Goal: Book appointment/travel/reservation

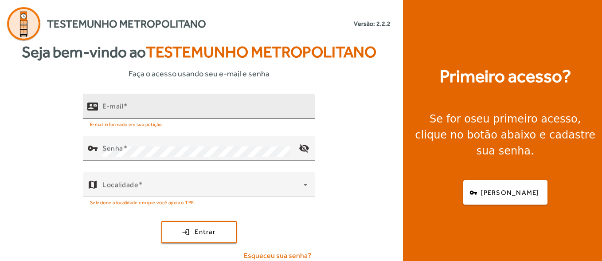
click at [148, 114] on input "E-mail" at bounding box center [204, 110] width 205 height 11
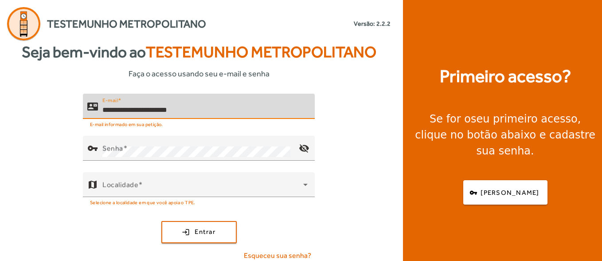
type input "**********"
click at [161, 221] on button "login Entrar" at bounding box center [198, 232] width 75 height 22
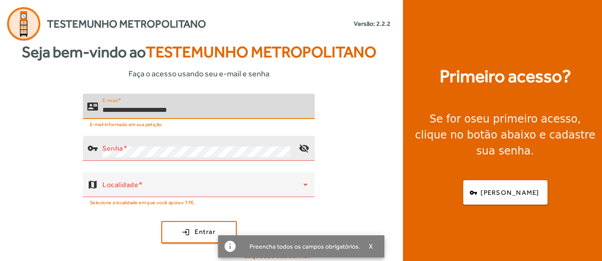
scroll to position [7, 0]
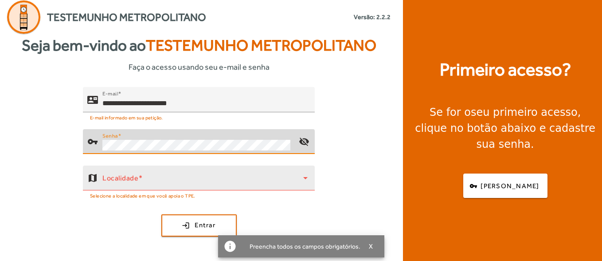
click at [148, 180] on span at bounding box center [202, 181] width 201 height 11
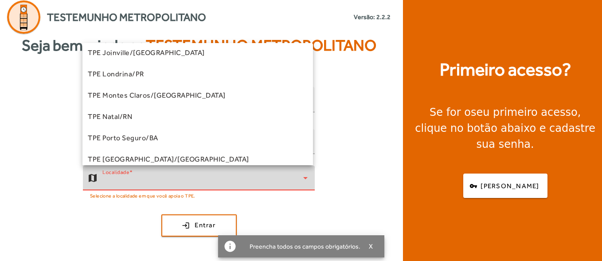
scroll to position [133, 0]
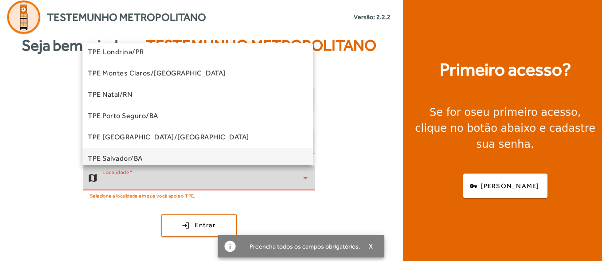
click at [134, 154] on span "TPE Salvador/BA" at bounding box center [115, 158] width 55 height 11
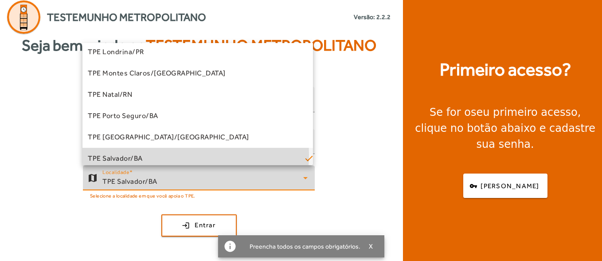
scroll to position [0, 0]
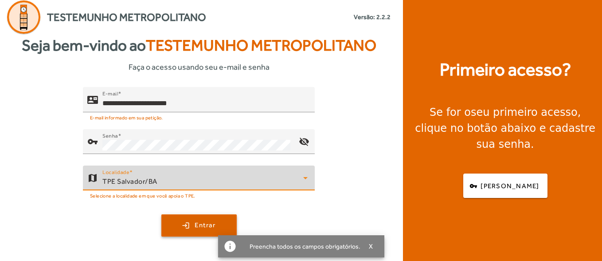
click at [183, 220] on span "submit" at bounding box center [199, 225] width 74 height 21
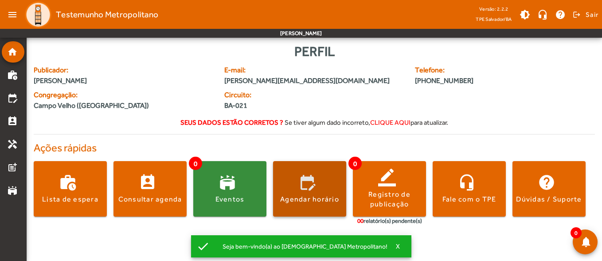
click at [321, 185] on span at bounding box center [309, 188] width 73 height 21
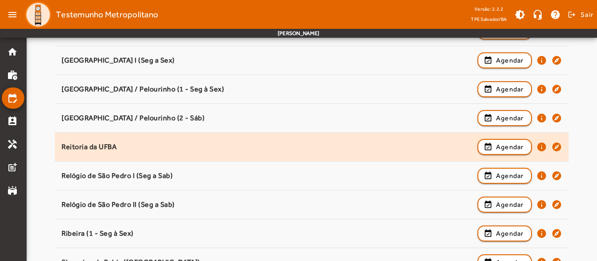
scroll to position [779, 0]
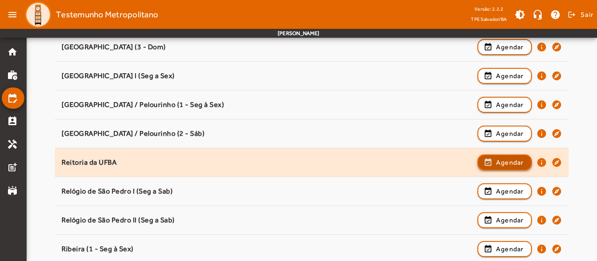
click at [514, 162] on span "Agendar" at bounding box center [510, 162] width 28 height 11
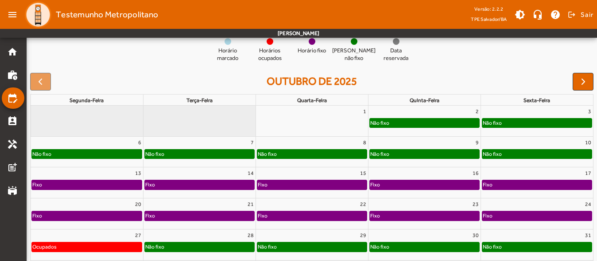
scroll to position [88, 0]
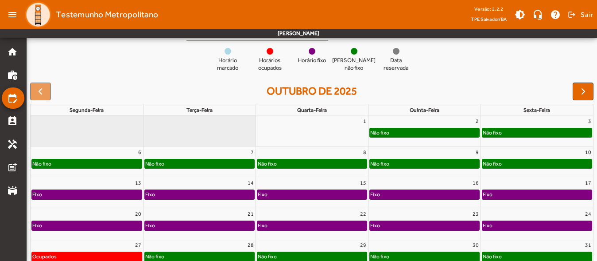
click at [219, 149] on div "7" at bounding box center [200, 152] width 112 height 12
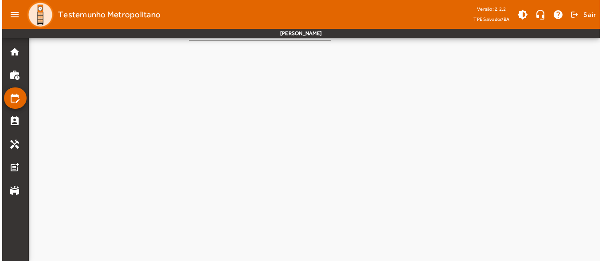
scroll to position [0, 0]
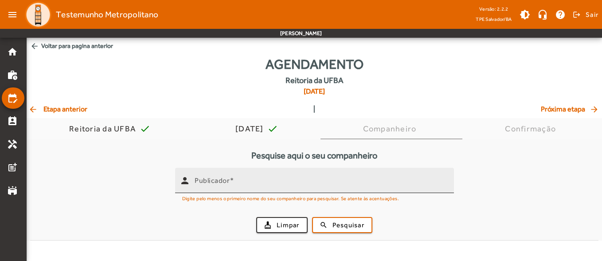
click at [223, 179] on mat-label "Publicador" at bounding box center [212, 180] width 35 height 8
click at [223, 179] on input "Publicador" at bounding box center [321, 184] width 252 height 11
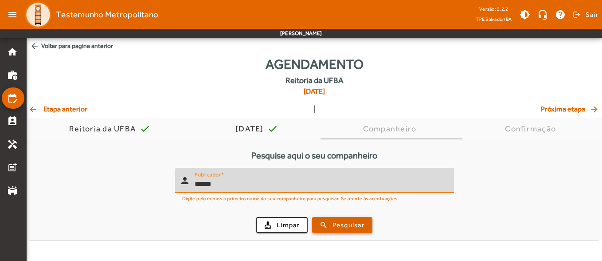
type input "******"
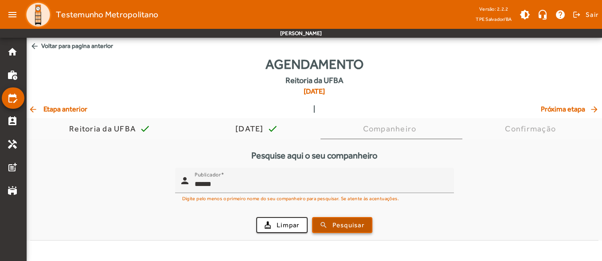
click at [336, 220] on span "Pesquisar" at bounding box center [348, 225] width 32 height 10
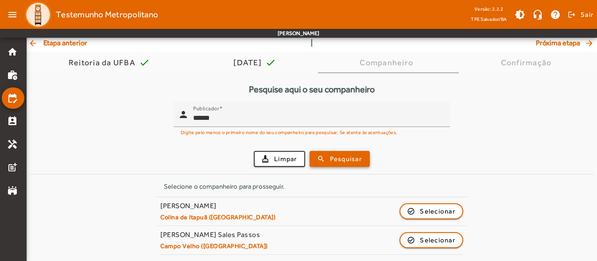
scroll to position [66, 0]
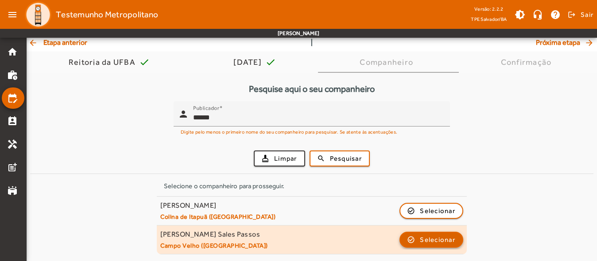
click at [416, 244] on span "button" at bounding box center [432, 239] width 62 height 21
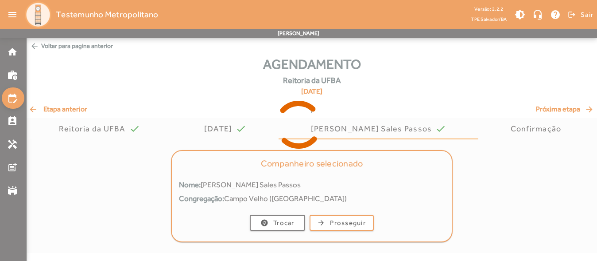
scroll to position [0, 0]
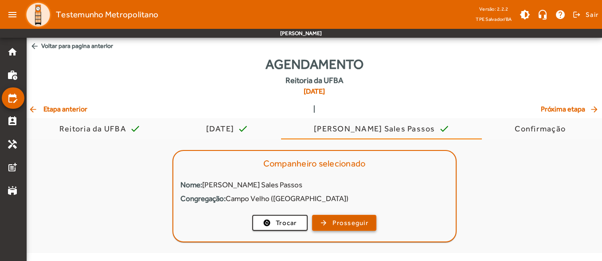
click at [347, 220] on span "Prosseguir" at bounding box center [350, 223] width 36 height 10
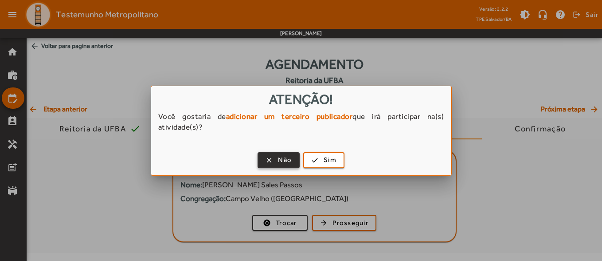
click at [286, 160] on span "Não" at bounding box center [285, 160] width 14 height 10
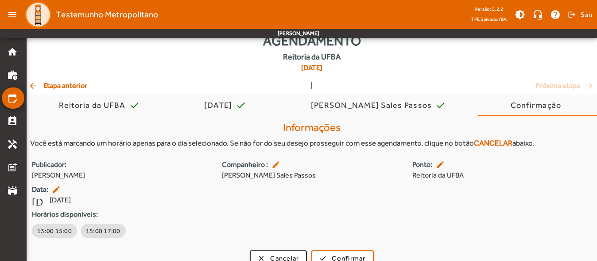
scroll to position [36, 0]
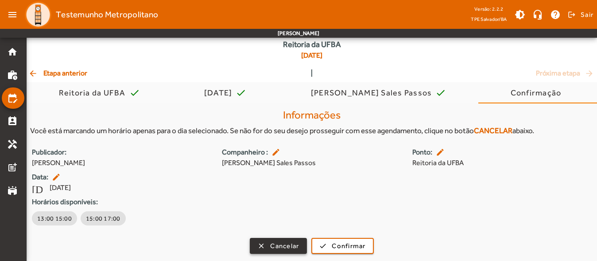
click at [276, 249] on span "Cancelar" at bounding box center [284, 246] width 29 height 10
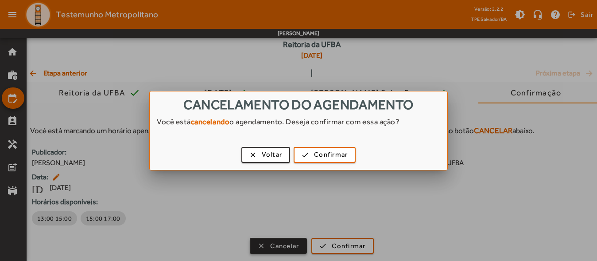
scroll to position [0, 0]
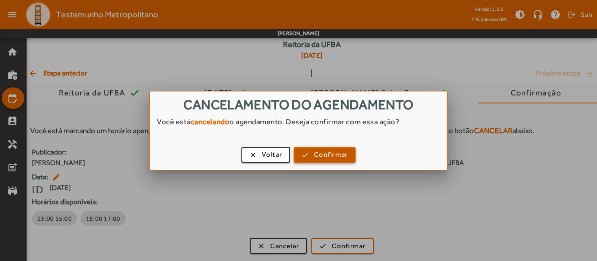
click at [331, 158] on span "Confirmar" at bounding box center [331, 154] width 34 height 10
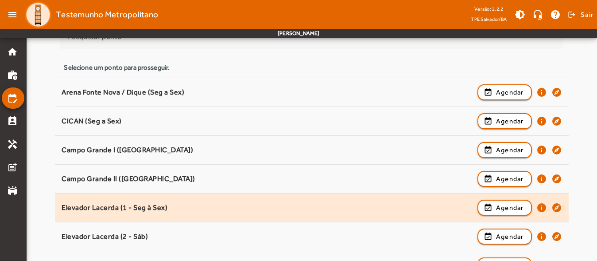
scroll to position [114, 0]
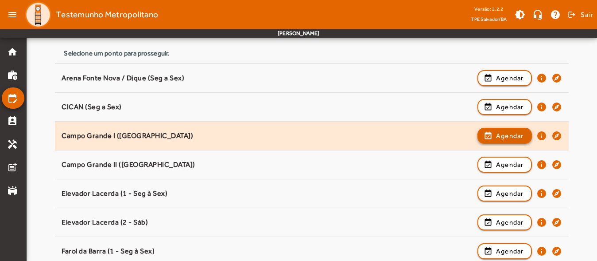
click at [509, 137] on span "Agendar" at bounding box center [510, 135] width 28 height 11
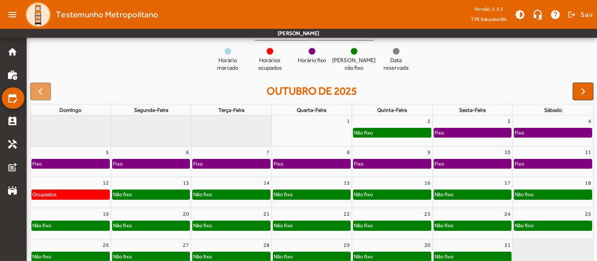
scroll to position [43, 0]
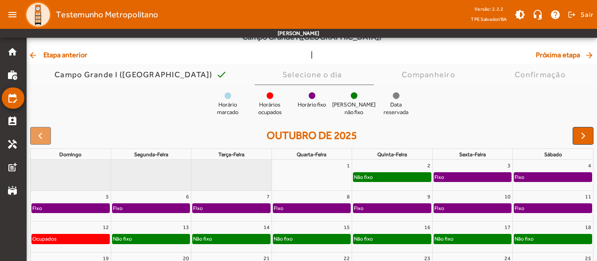
click at [71, 53] on span "arrow_back Etapa anterior" at bounding box center [57, 55] width 59 height 11
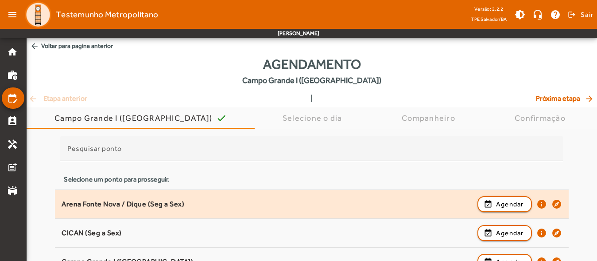
scroll to position [133, 0]
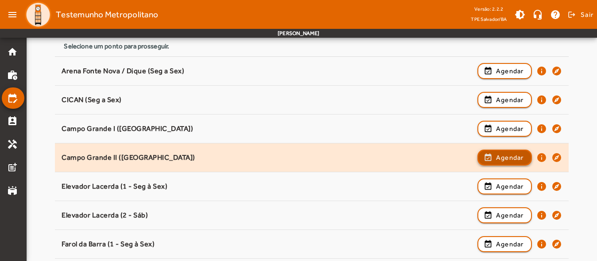
click at [508, 159] on span "Agendar" at bounding box center [510, 157] width 28 height 11
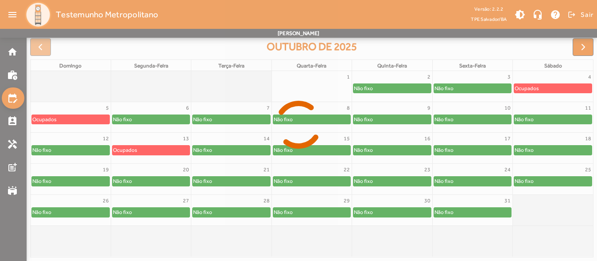
scroll to position [132, 0]
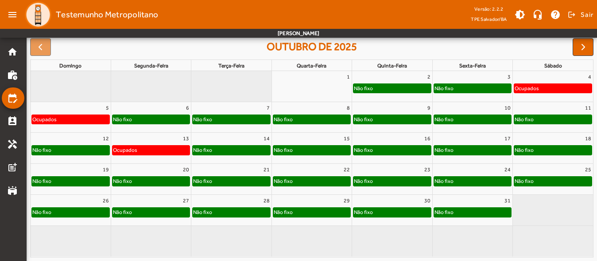
click at [247, 117] on div "Não fixo" at bounding box center [231, 119] width 77 height 9
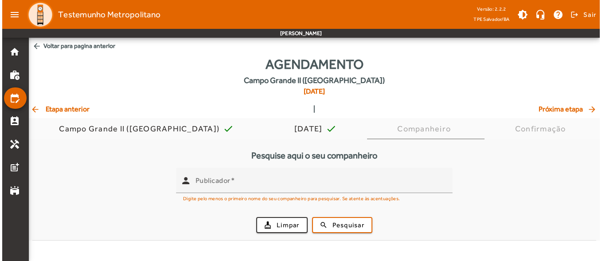
scroll to position [0, 0]
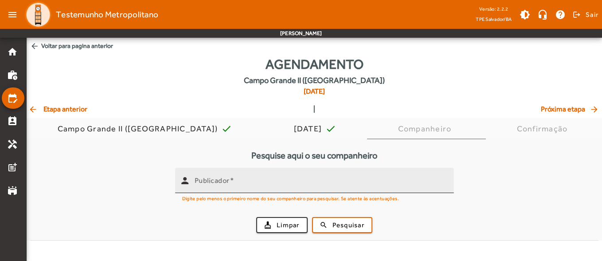
click at [238, 181] on input "Publicador" at bounding box center [321, 184] width 252 height 11
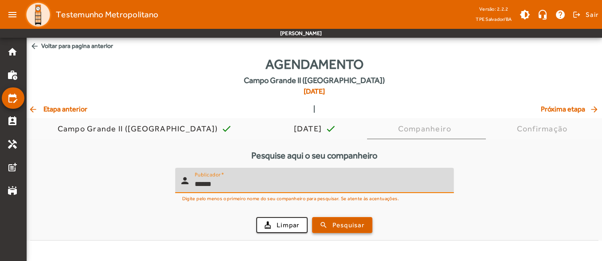
type input "******"
click at [367, 230] on span "submit" at bounding box center [342, 224] width 59 height 21
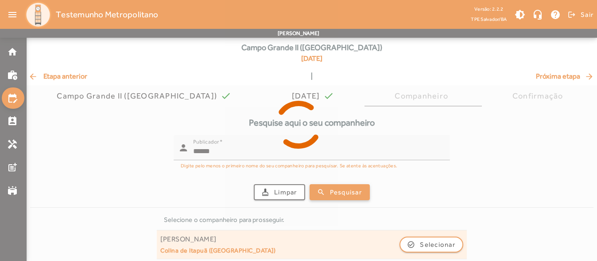
scroll to position [66, 0]
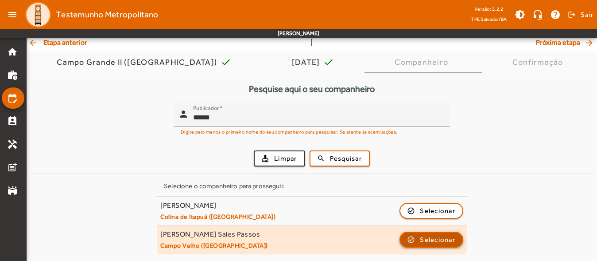
click at [423, 239] on span "Selecionar" at bounding box center [437, 239] width 35 height 11
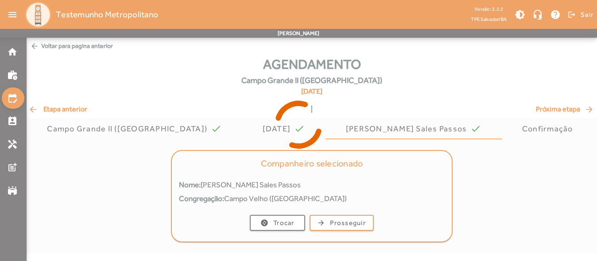
scroll to position [0, 0]
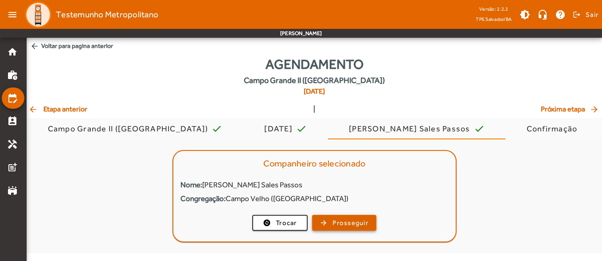
click at [357, 226] on span "Prosseguir" at bounding box center [350, 223] width 36 height 10
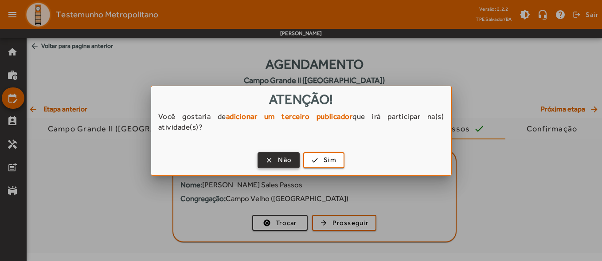
click at [282, 158] on span "Não" at bounding box center [285, 160] width 14 height 10
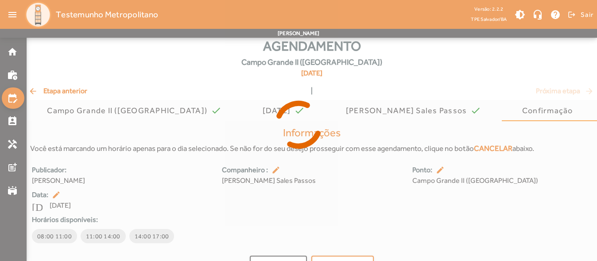
scroll to position [36, 0]
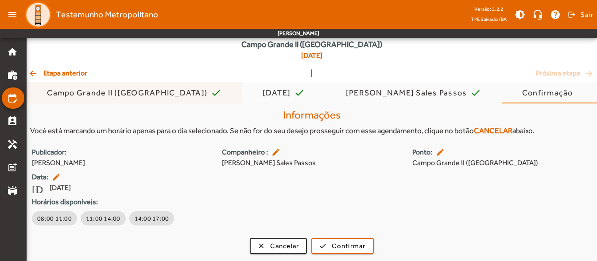
click at [101, 107] on div "Informações Você está marcando um horário apenas para o dia selecionado. Se não…" at bounding box center [312, 122] width 571 height 35
click at [494, 188] on div "Publicador: [PERSON_NAME] Conti Companheiro : edit [PERSON_NAME] Passos Ponto: …" at bounding box center [312, 187] width 571 height 80
click at [105, 183] on div "[DATE] [DATE]" at bounding box center [122, 187] width 180 height 11
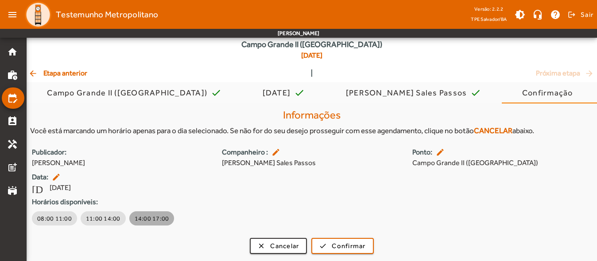
click at [159, 216] on span "14:00 17:00" at bounding box center [152, 218] width 35 height 9
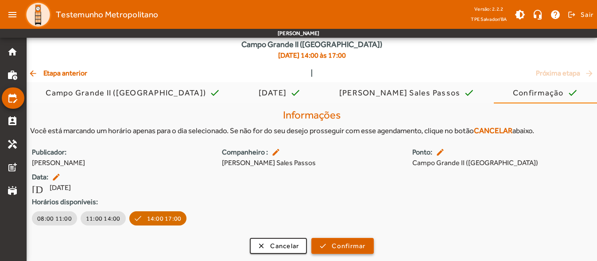
click at [333, 243] on span "Confirmar" at bounding box center [349, 246] width 34 height 10
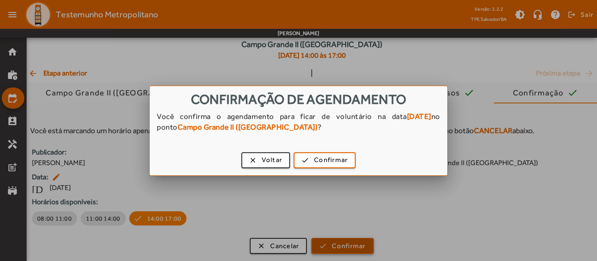
scroll to position [0, 0]
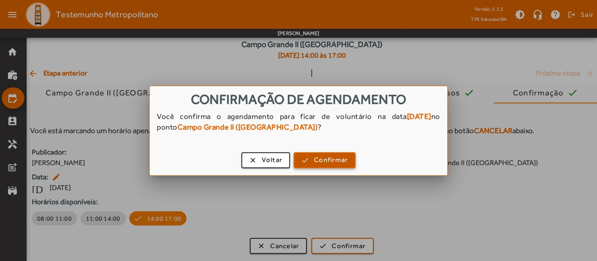
click at [312, 158] on span "button" at bounding box center [325, 159] width 60 height 21
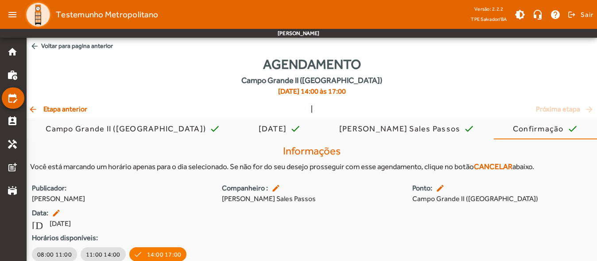
scroll to position [36, 0]
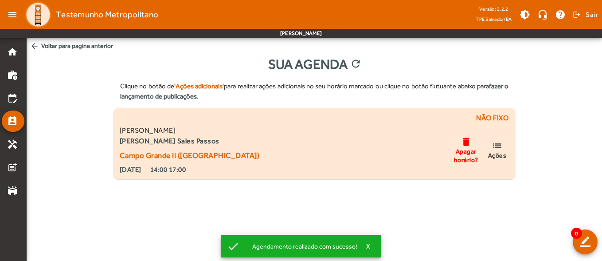
click at [495, 150] on mat-icon "list" at bounding box center [497, 145] width 11 height 11
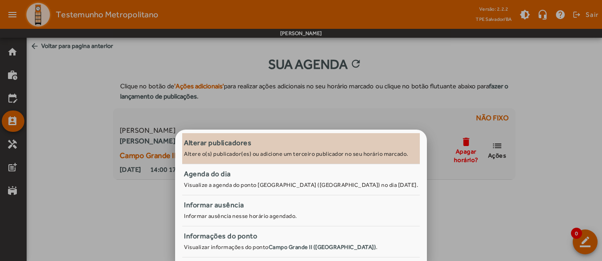
click at [233, 154] on small "Altere o(s) publicador(es) ou adicione um terceiro publicador no seu horário ma…" at bounding box center [296, 153] width 224 height 7
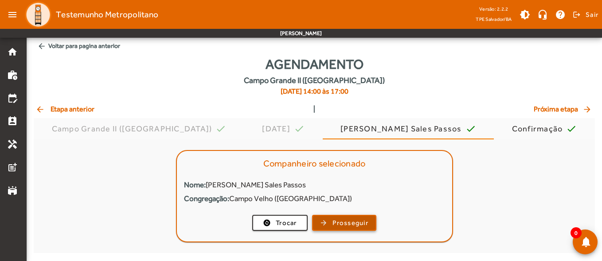
click at [322, 221] on span "button" at bounding box center [344, 222] width 62 height 21
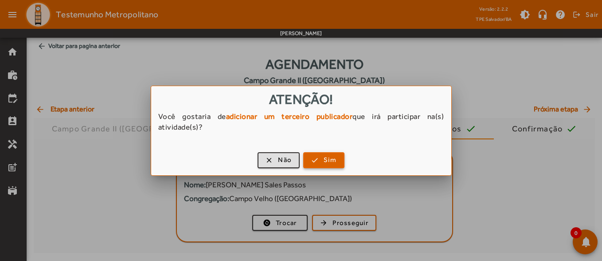
click at [322, 161] on span "button" at bounding box center [323, 159] width 39 height 21
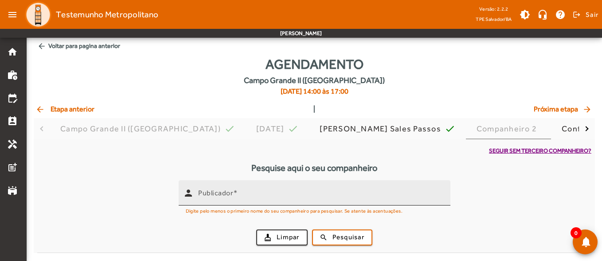
click at [223, 188] on mat-label "Publicador" at bounding box center [215, 192] width 35 height 8
click at [223, 191] on input "Publicador" at bounding box center [320, 196] width 245 height 11
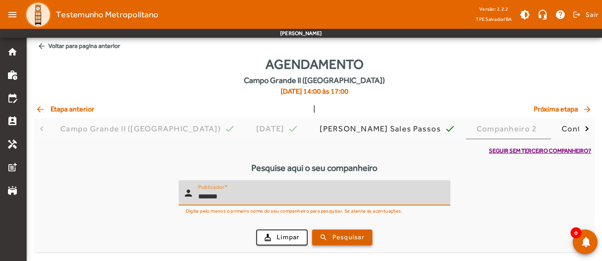
type input "*******"
click at [335, 232] on span "Pesquisar" at bounding box center [348, 237] width 32 height 10
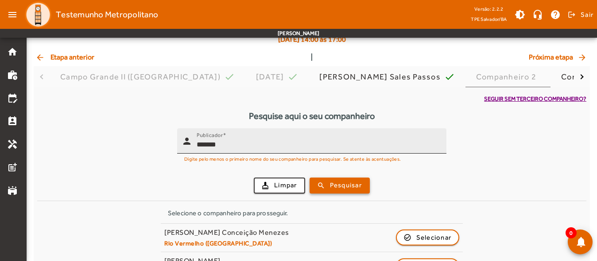
scroll to position [136, 0]
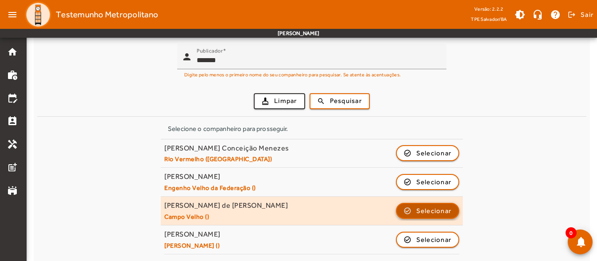
click at [433, 206] on span "Selecionar" at bounding box center [434, 210] width 35 height 11
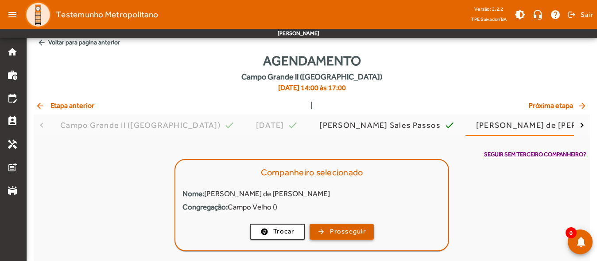
scroll to position [4, 0]
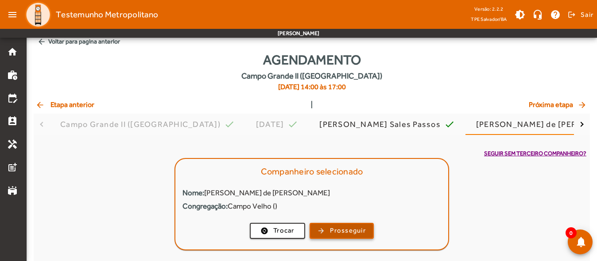
click at [347, 230] on span "Prosseguir" at bounding box center [348, 230] width 36 height 10
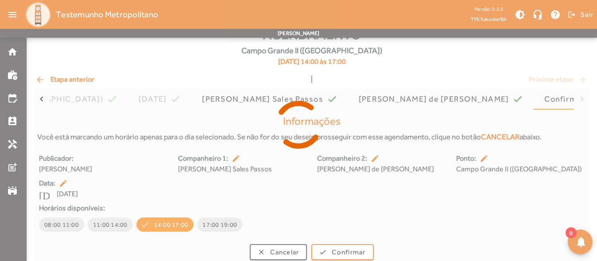
scroll to position [36, 0]
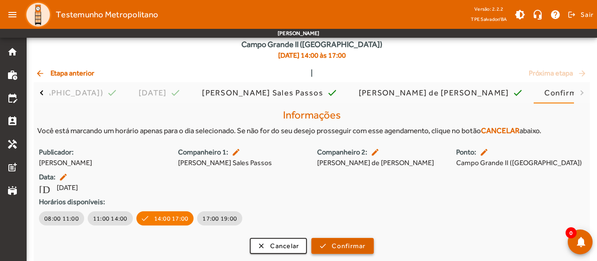
click at [338, 239] on span "submit" at bounding box center [342, 245] width 60 height 21
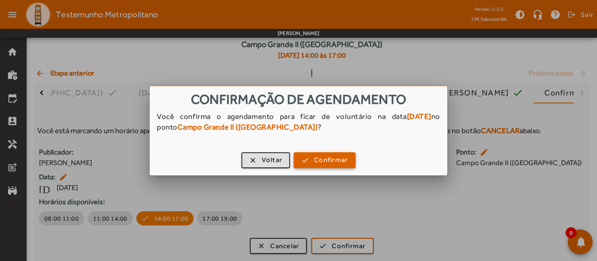
click at [326, 157] on span "Confirmar" at bounding box center [331, 160] width 34 height 10
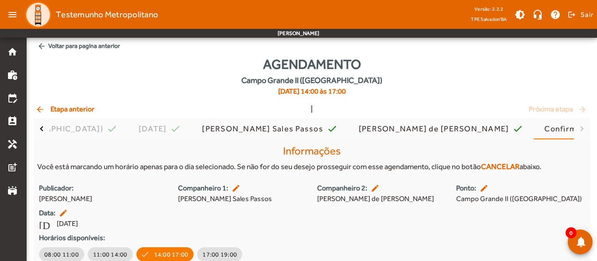
scroll to position [36, 0]
